Goal: Browse casually

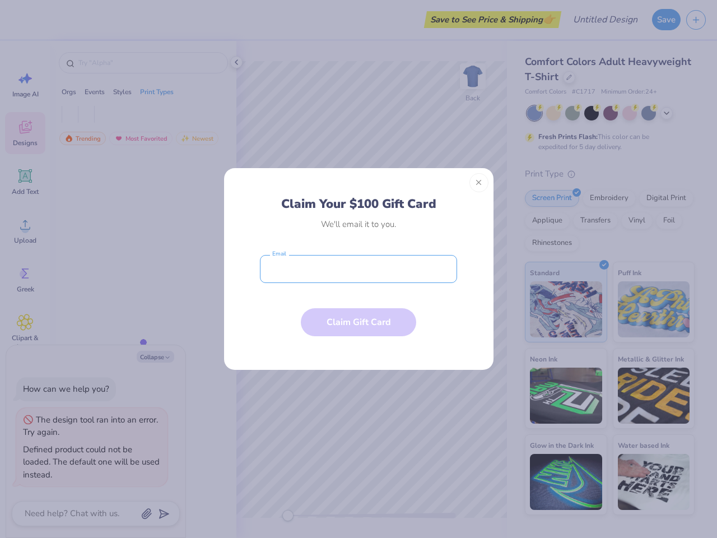
type textarea "x"
click at [359, 269] on input "email" at bounding box center [358, 269] width 197 height 28
click at [479, 183] on button "Close" at bounding box center [478, 182] width 19 height 19
